Goal: Transaction & Acquisition: Purchase product/service

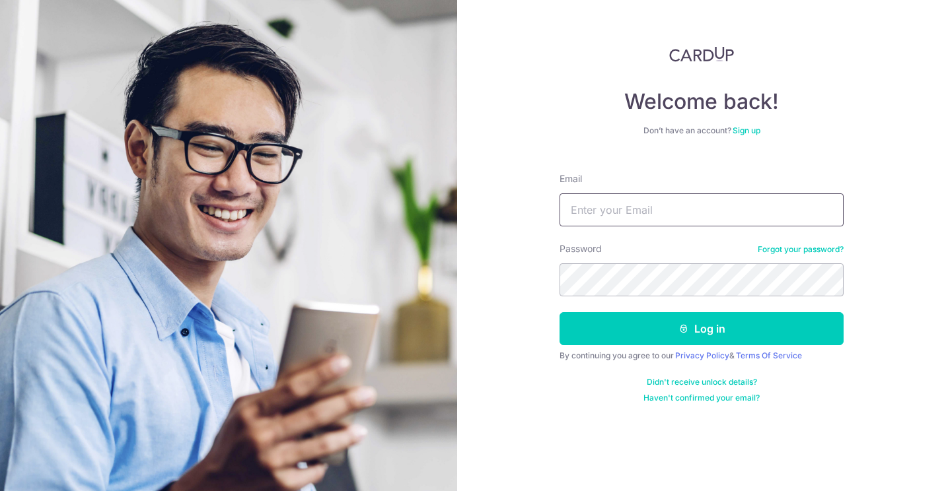
click at [646, 215] on input "Email" at bounding box center [701, 210] width 284 height 33
type input "garywee.gen@gmail.com"
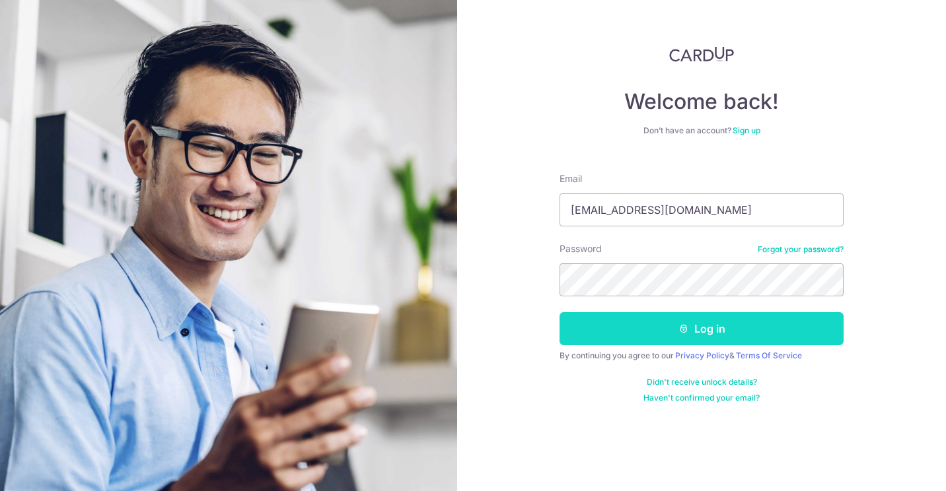
click at [657, 318] on button "Log in" at bounding box center [701, 328] width 284 height 33
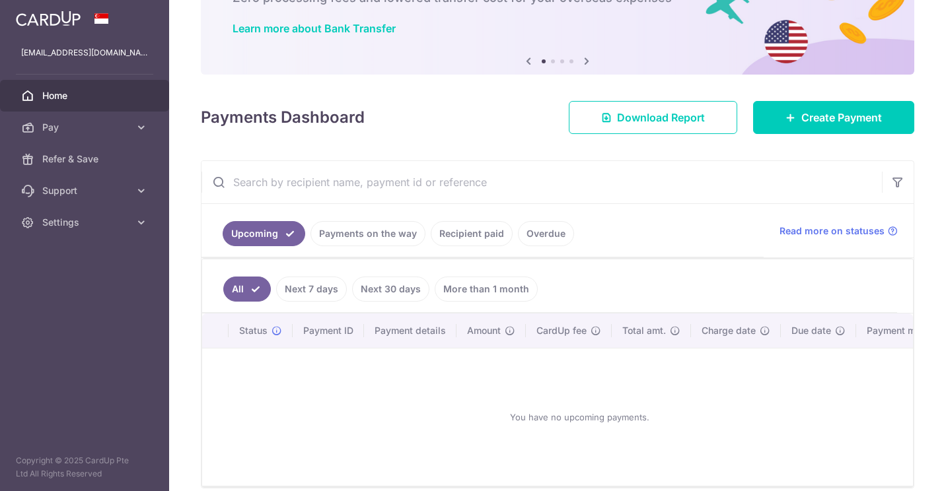
scroll to position [28, 0]
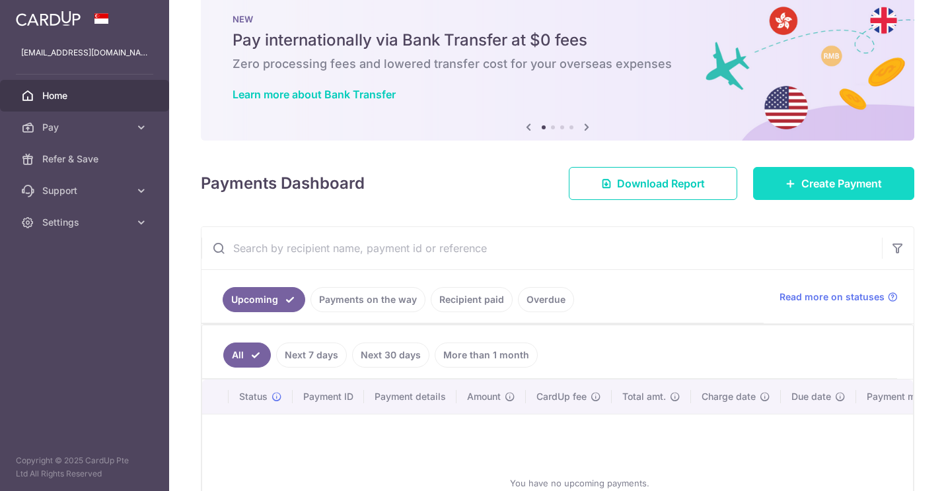
click at [773, 175] on link "Create Payment" at bounding box center [833, 183] width 161 height 33
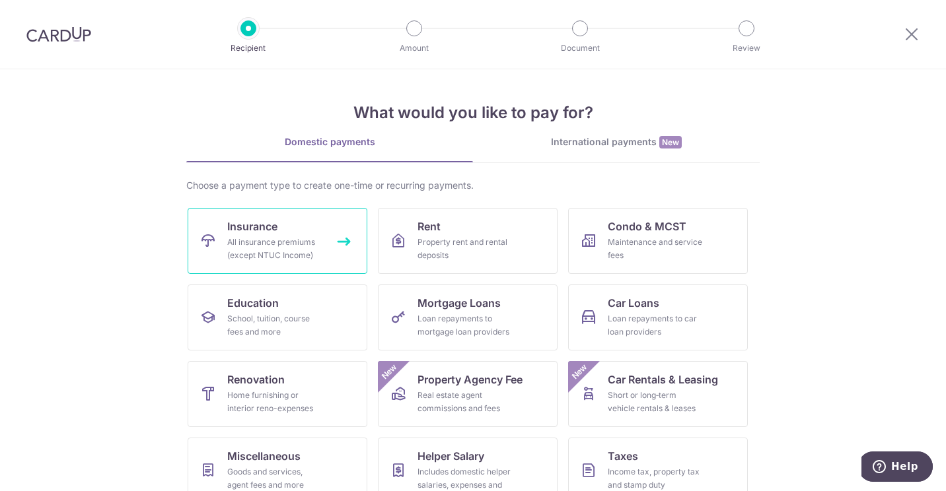
click at [304, 246] on div "All insurance premiums (except NTUC Income)" at bounding box center [274, 249] width 95 height 26
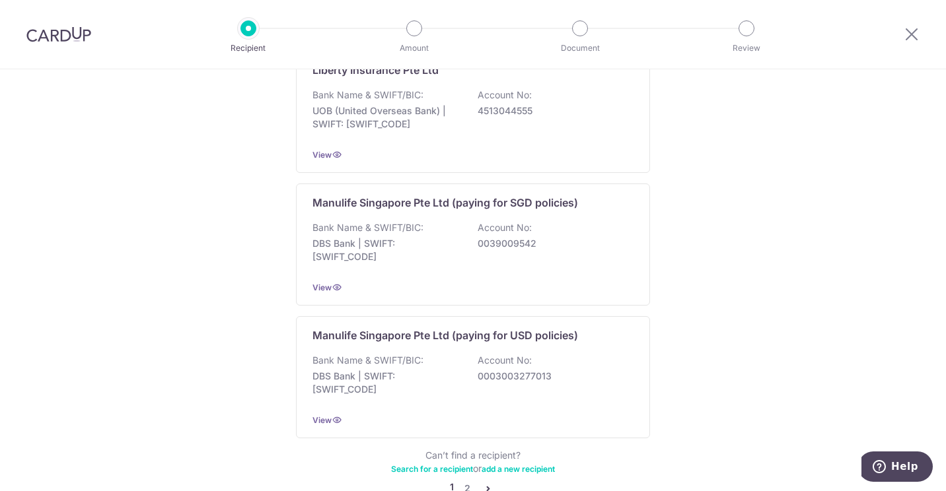
scroll to position [1313, 0]
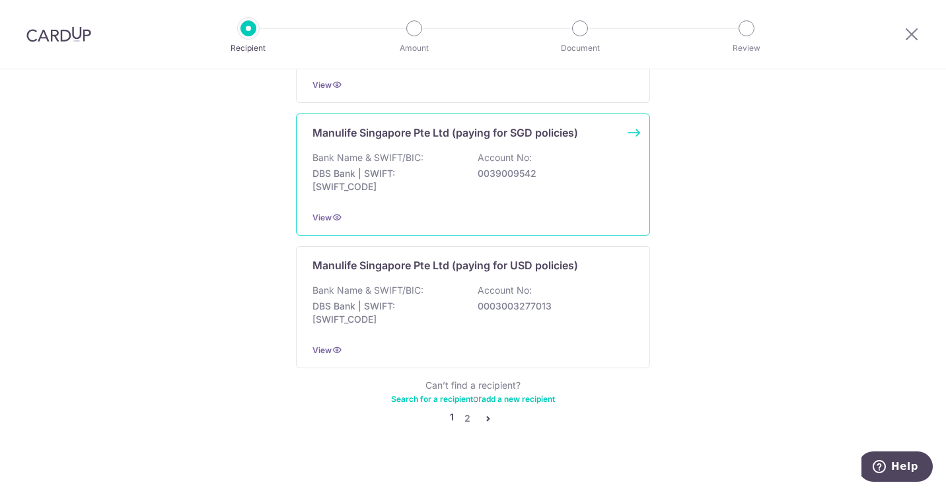
click at [497, 153] on div "Bank Name & SWIFT/BIC: DBS Bank | SWIFT: [SWIFT_CODE] Account No: 0039009542" at bounding box center [472, 175] width 321 height 49
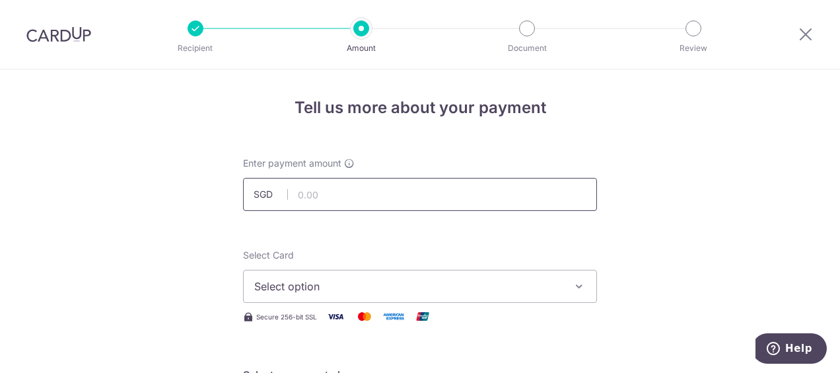
click at [322, 190] on input "text" at bounding box center [420, 194] width 354 height 33
type input "3,104.87"
click at [324, 274] on button "Select option" at bounding box center [420, 286] width 354 height 33
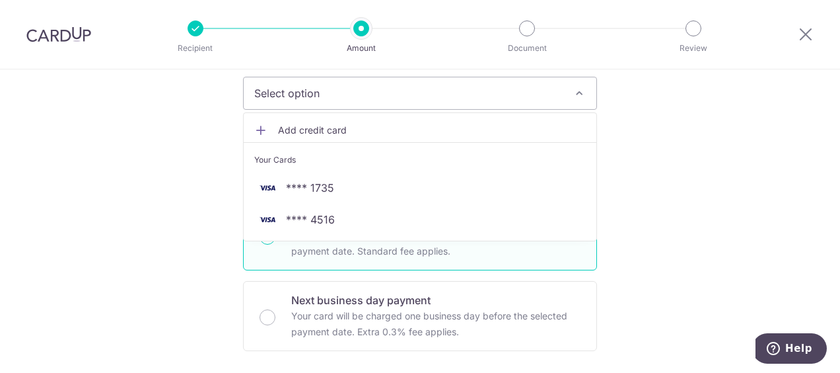
scroll to position [198, 0]
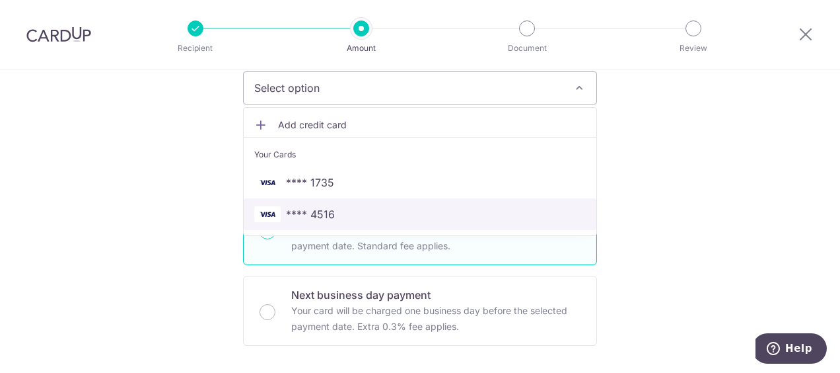
click at [445, 209] on span "**** 4516" at bounding box center [420, 214] width 332 height 16
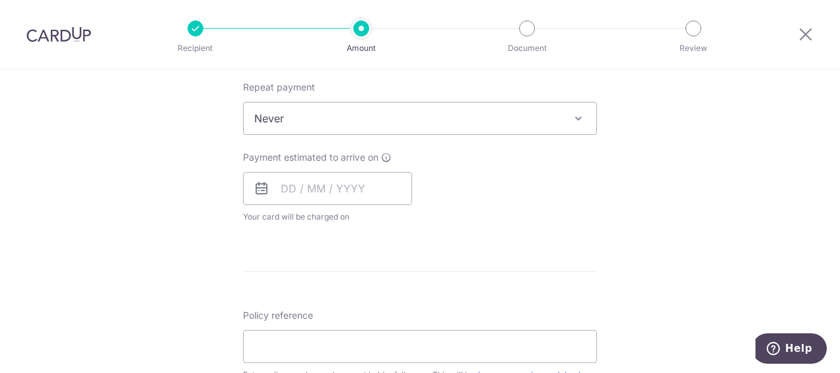
scroll to position [528, 0]
click at [277, 190] on input "text" at bounding box center [327, 186] width 169 height 33
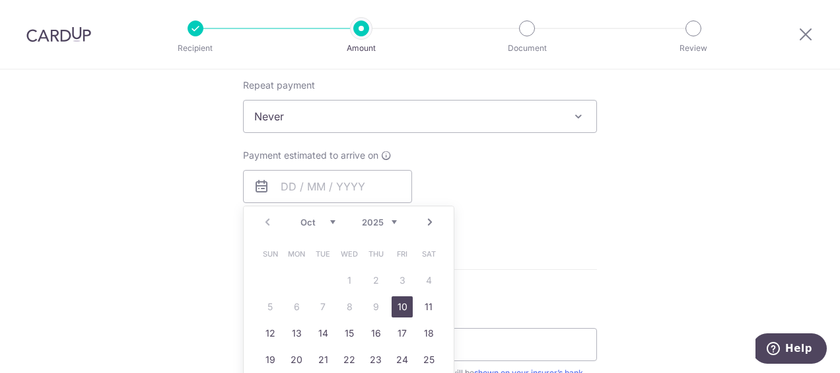
click at [396, 306] on link "10" at bounding box center [402, 306] width 21 height 21
type input "[DATE]"
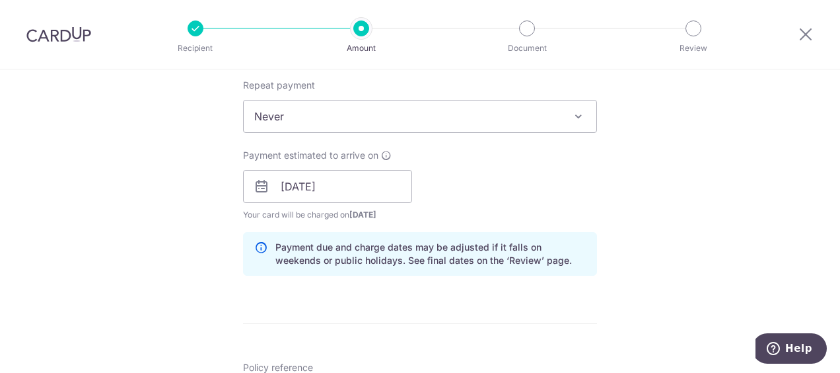
click at [522, 188] on div "Payment estimated to arrive on [DATE] Prev Next Oct Nov [DATE] 2026 2027 2028 2…" at bounding box center [420, 185] width 370 height 73
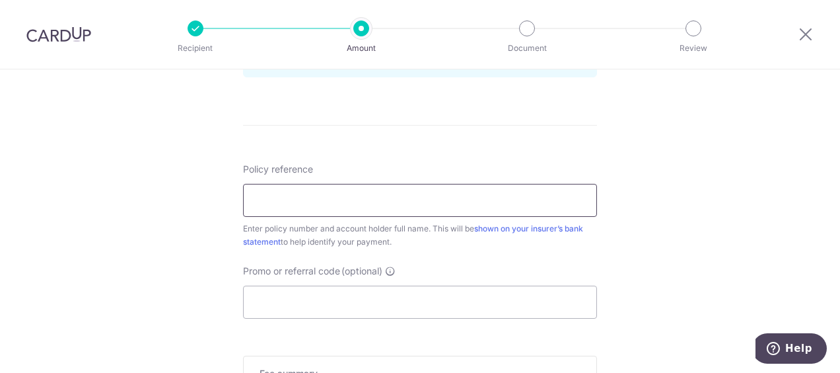
click at [453, 198] on input "Policy reference" at bounding box center [420, 200] width 354 height 33
type input "2491635268"
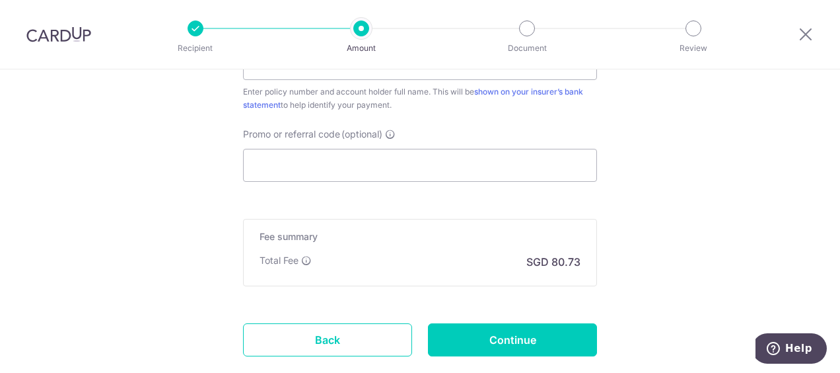
scroll to position [943, 0]
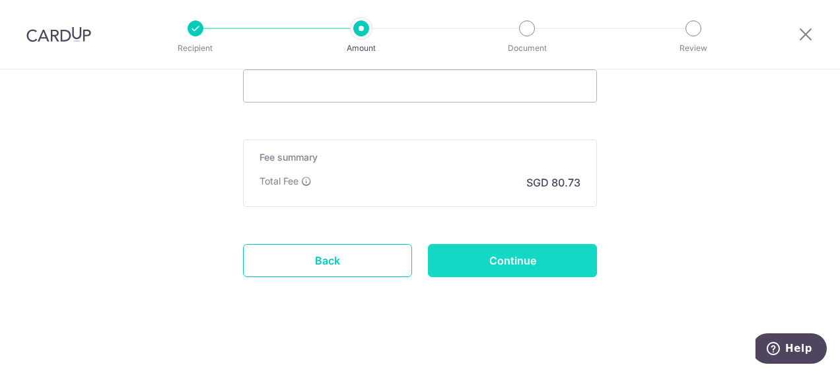
click at [516, 258] on input "Continue" at bounding box center [512, 260] width 169 height 33
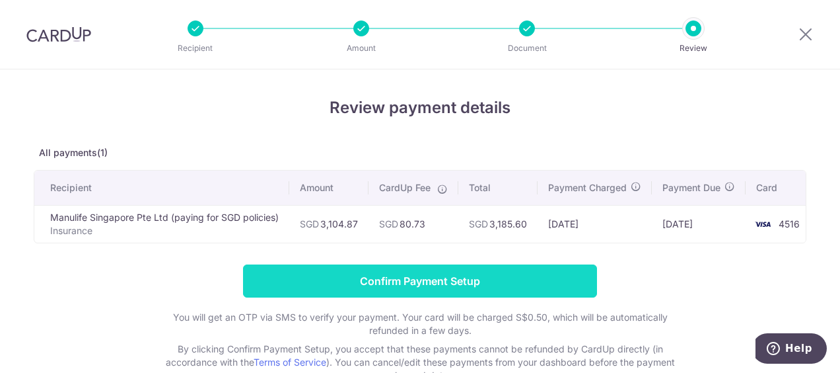
click at [417, 279] on input "Confirm Payment Setup" at bounding box center [420, 280] width 354 height 33
